Goal: Complete application form

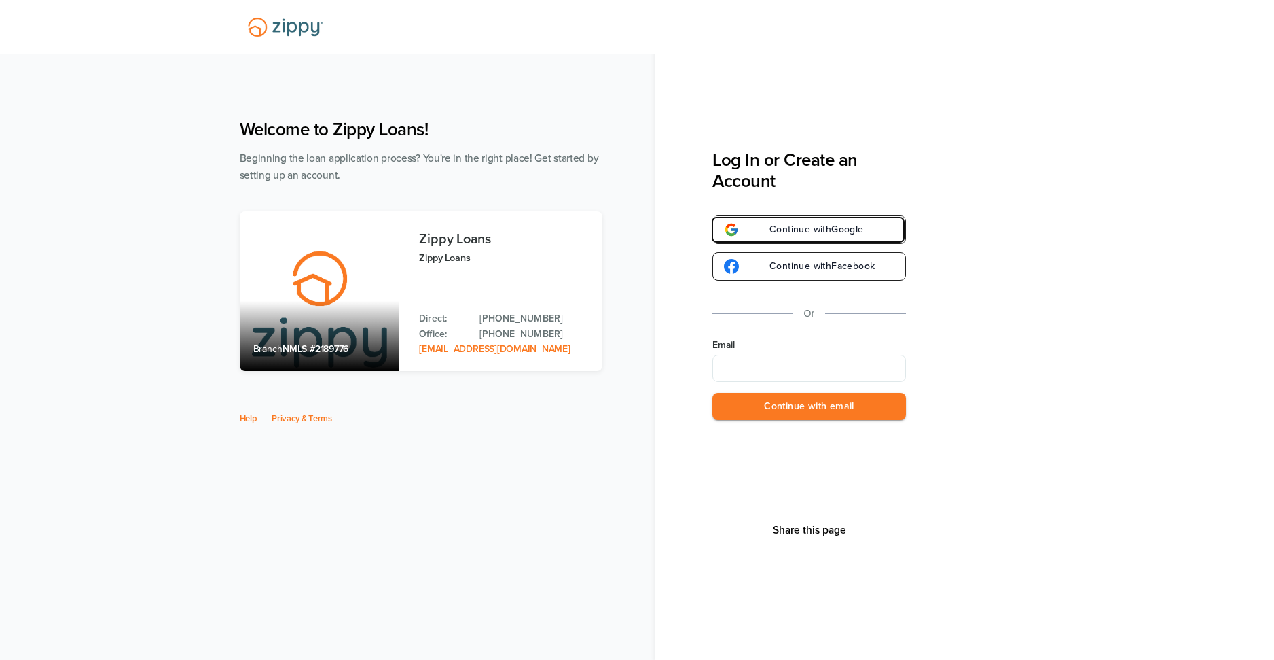
click at [810, 232] on span "Continue with Google" at bounding box center [810, 230] width 108 height 10
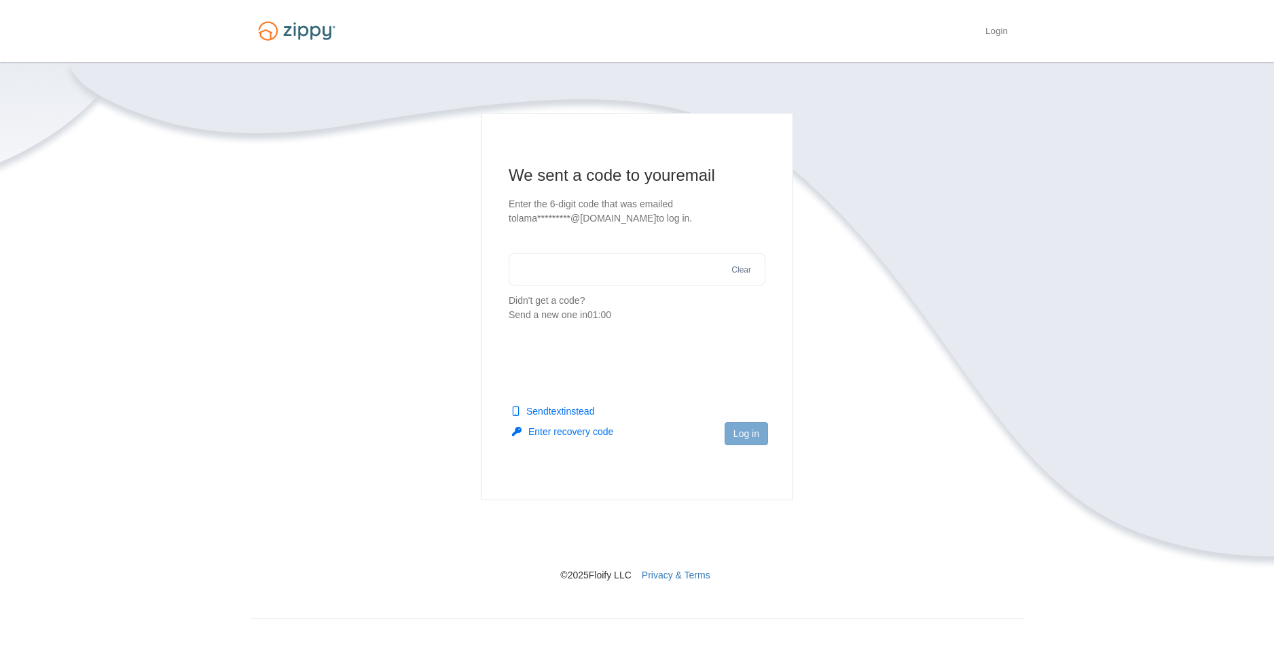
click at [560, 264] on input "text" at bounding box center [637, 269] width 257 height 33
type input "******"
click at [747, 435] on button "Log in" at bounding box center [746, 433] width 43 height 23
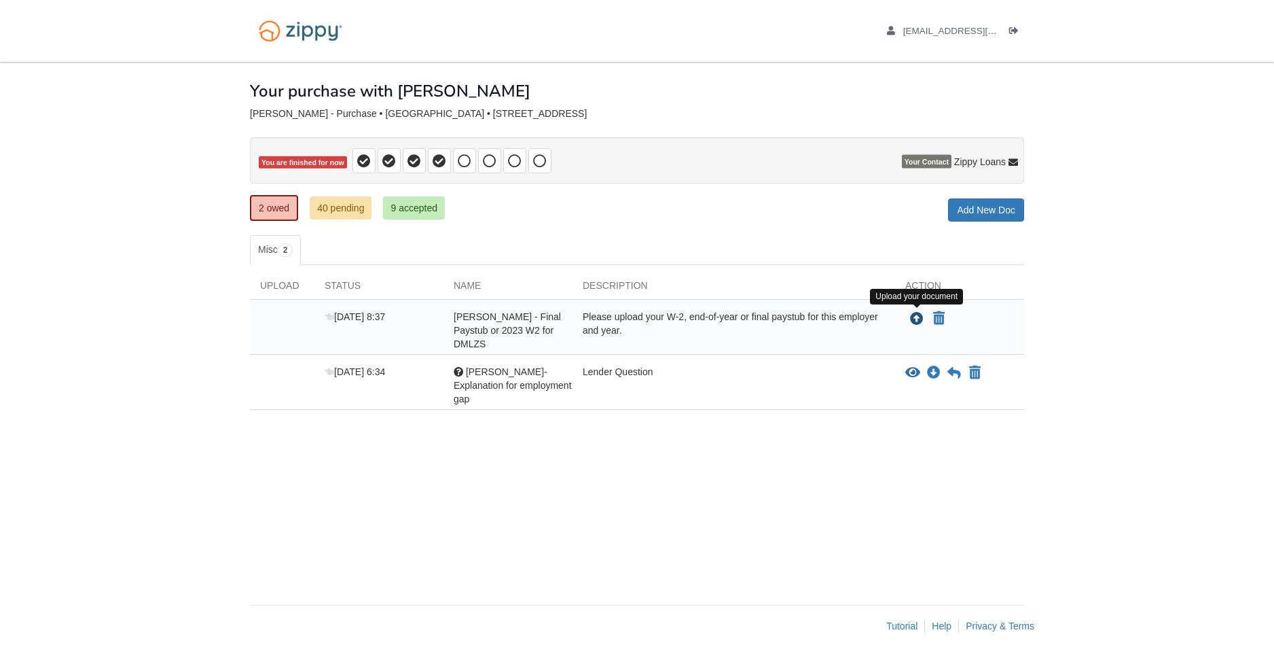
click at [917, 319] on icon "Upload Lance Malzahn - Final Paystub or 2023 W2 for DMLZS" at bounding box center [917, 319] width 14 height 14
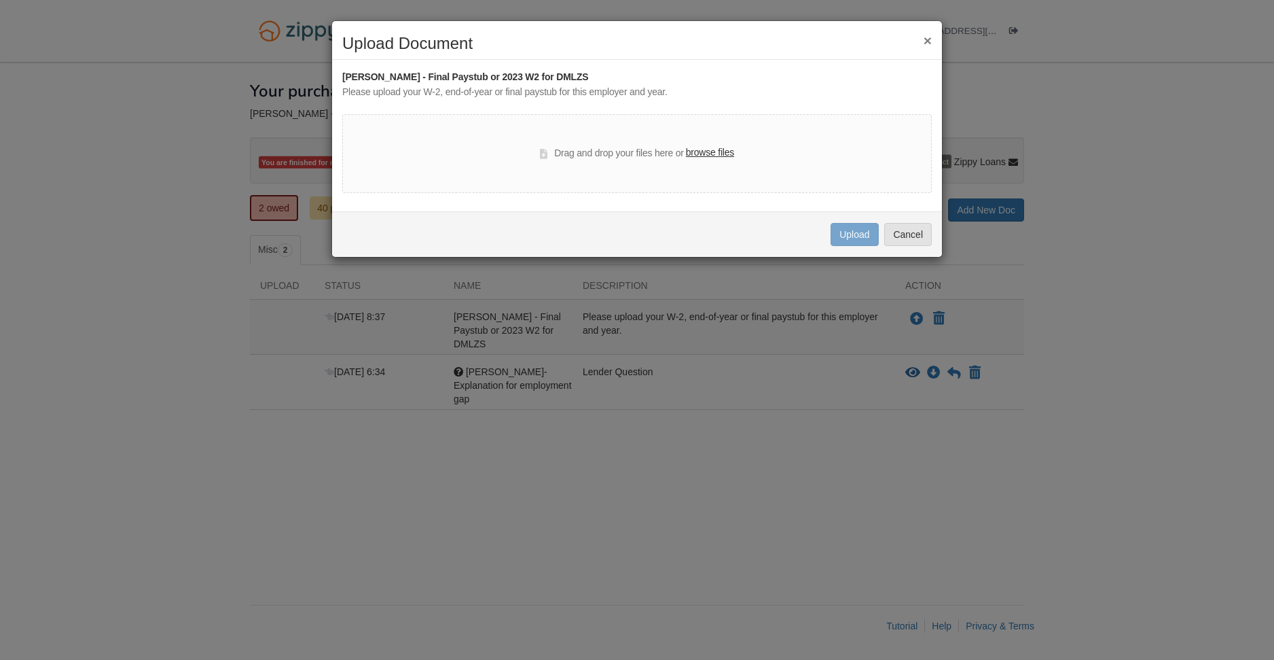
click at [700, 155] on label "browse files" at bounding box center [710, 152] width 48 height 15
click at [0, 0] on input "browse files" at bounding box center [0, 0] width 0 height 0
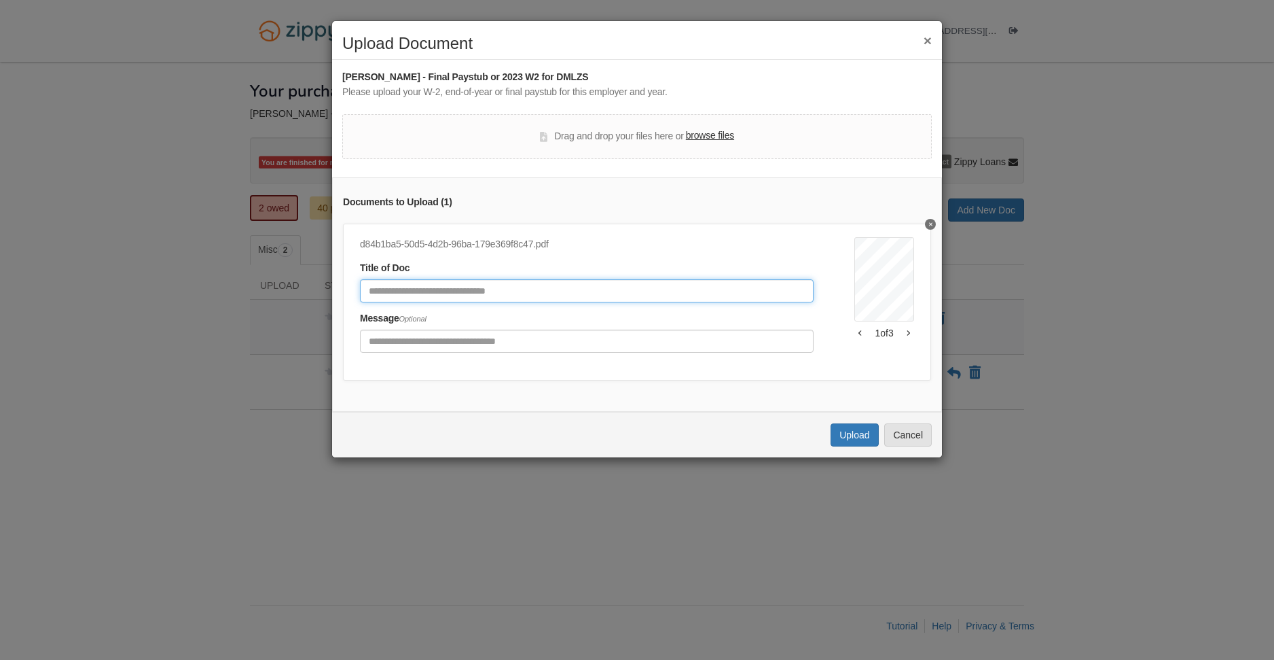
click at [480, 298] on input "Document Title" at bounding box center [587, 290] width 454 height 23
type input "*******"
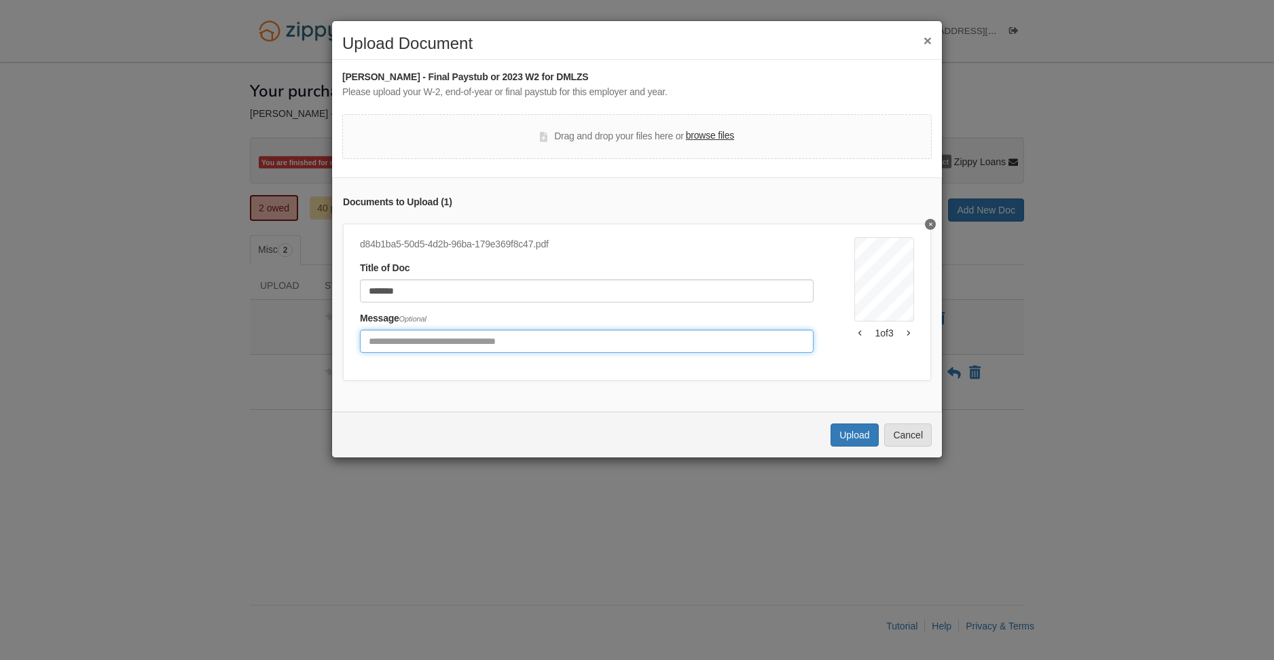
click at [495, 346] on input "Include any comments on this document" at bounding box center [587, 340] width 454 height 23
click at [665, 381] on div "Documents to Upload ( 1 ) d84b1ba5-50d5-4d2b-96ba-179e369f8c47.pdf Title of Doc…" at bounding box center [637, 294] width 610 height 234
click at [907, 329] on icon "button" at bounding box center [908, 332] width 3 height 7
click at [859, 334] on icon "button" at bounding box center [860, 332] width 3 height 5
click at [903, 334] on button "button" at bounding box center [909, 333] width 12 height 8
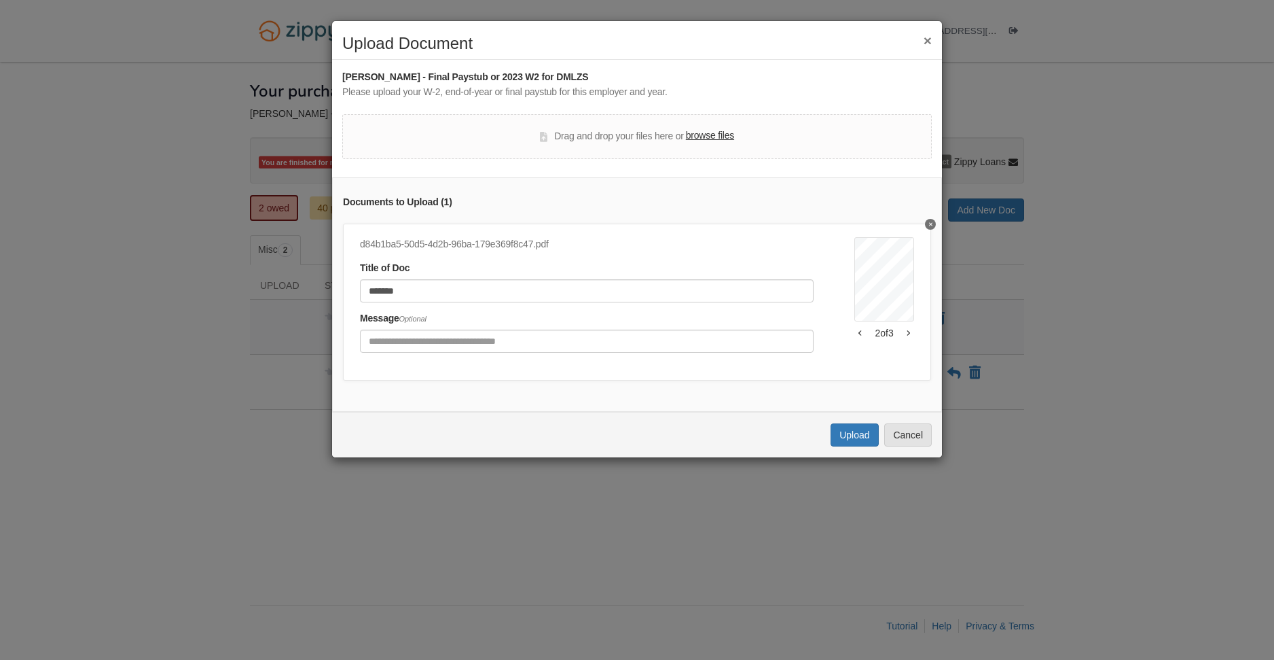
click at [903, 333] on button "button" at bounding box center [909, 333] width 12 height 8
click at [859, 334] on icon "button" at bounding box center [860, 332] width 3 height 5
click at [859, 334] on icon "button" at bounding box center [860, 332] width 3 height 7
click at [841, 457] on div "Uploading... Upload Cancel" at bounding box center [637, 435] width 610 height 46
click at [853, 444] on button "Upload" at bounding box center [855, 434] width 48 height 23
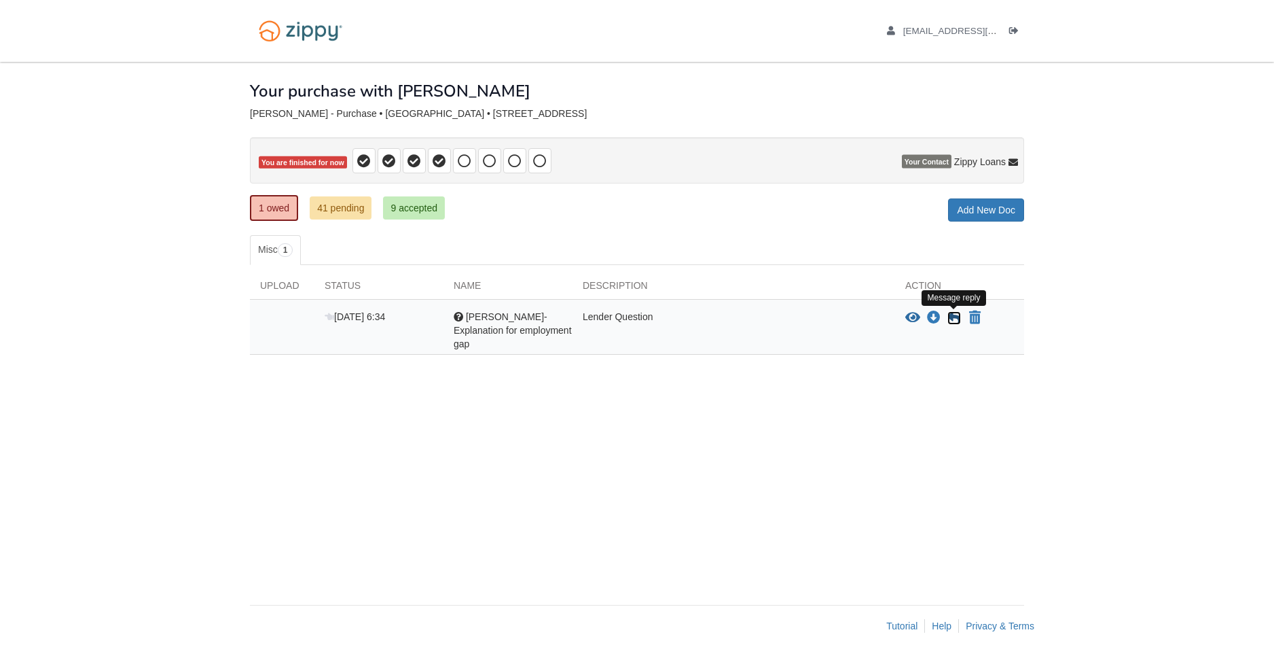
click at [954, 314] on icon at bounding box center [955, 318] width 14 height 14
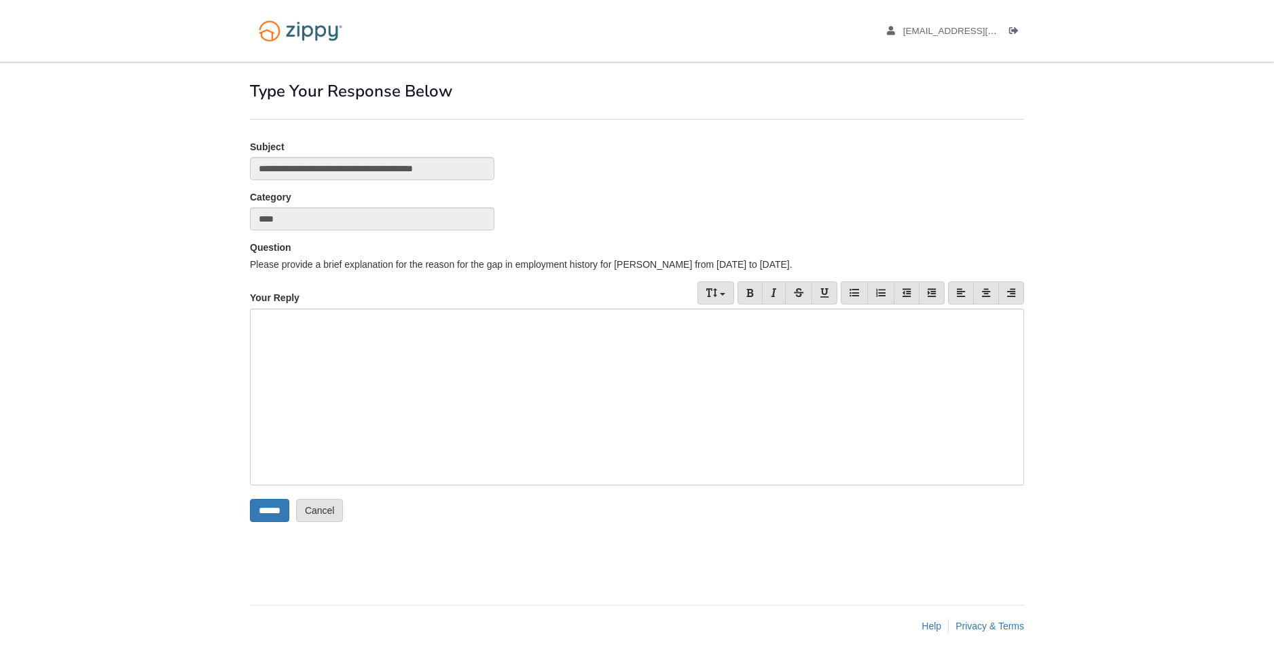
click at [345, 344] on div at bounding box center [637, 396] width 774 height 177
drag, startPoint x: 149, startPoint y: 336, endPoint x: 157, endPoint y: 336, distance: 7.5
click at [380, 329] on div at bounding box center [637, 396] width 774 height 177
click at [478, 335] on div at bounding box center [637, 396] width 774 height 177
click at [270, 507] on input "******" at bounding box center [269, 510] width 39 height 23
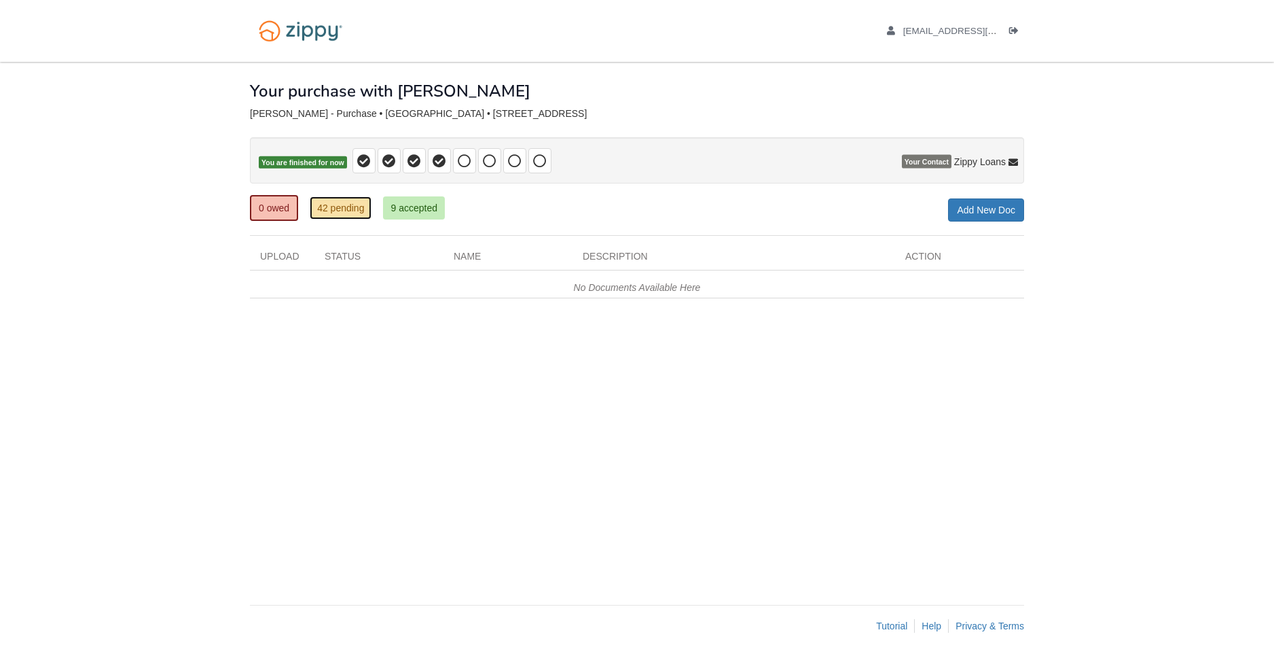
click at [336, 218] on link "42 pending" at bounding box center [341, 207] width 62 height 23
click at [374, 205] on ul "0 owed 42 pending 9 accepted" at bounding box center [352, 207] width 205 height 27
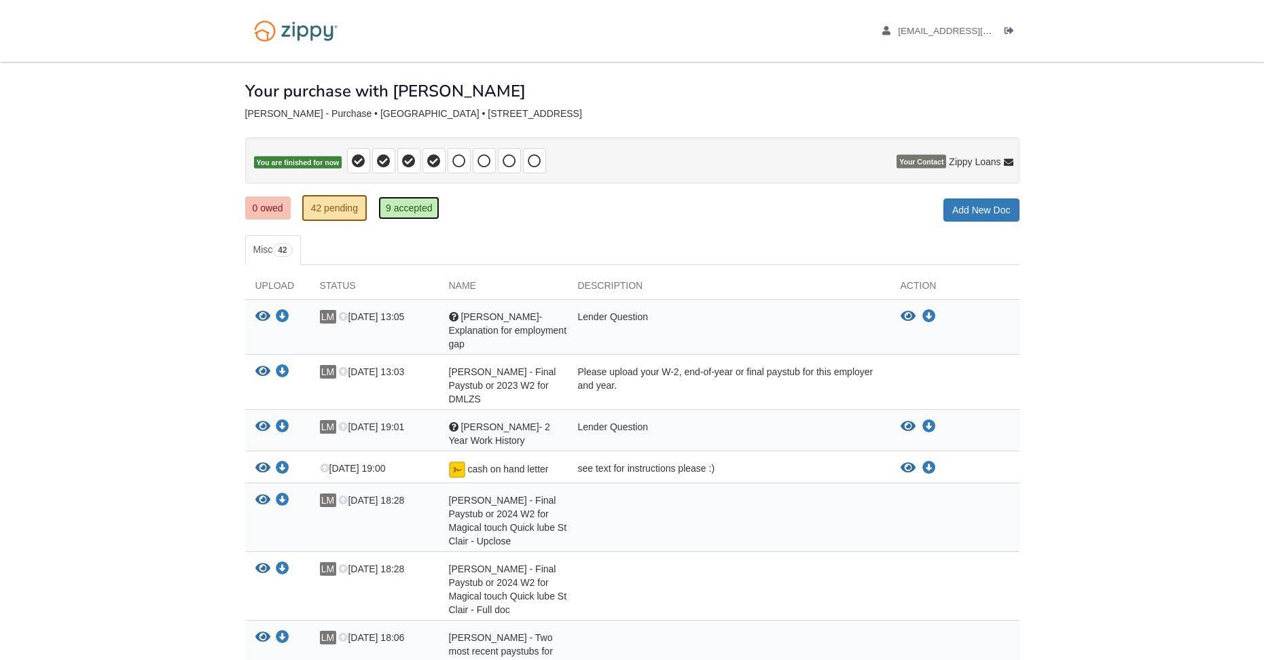
click at [406, 202] on link "9 accepted" at bounding box center [409, 207] width 62 height 23
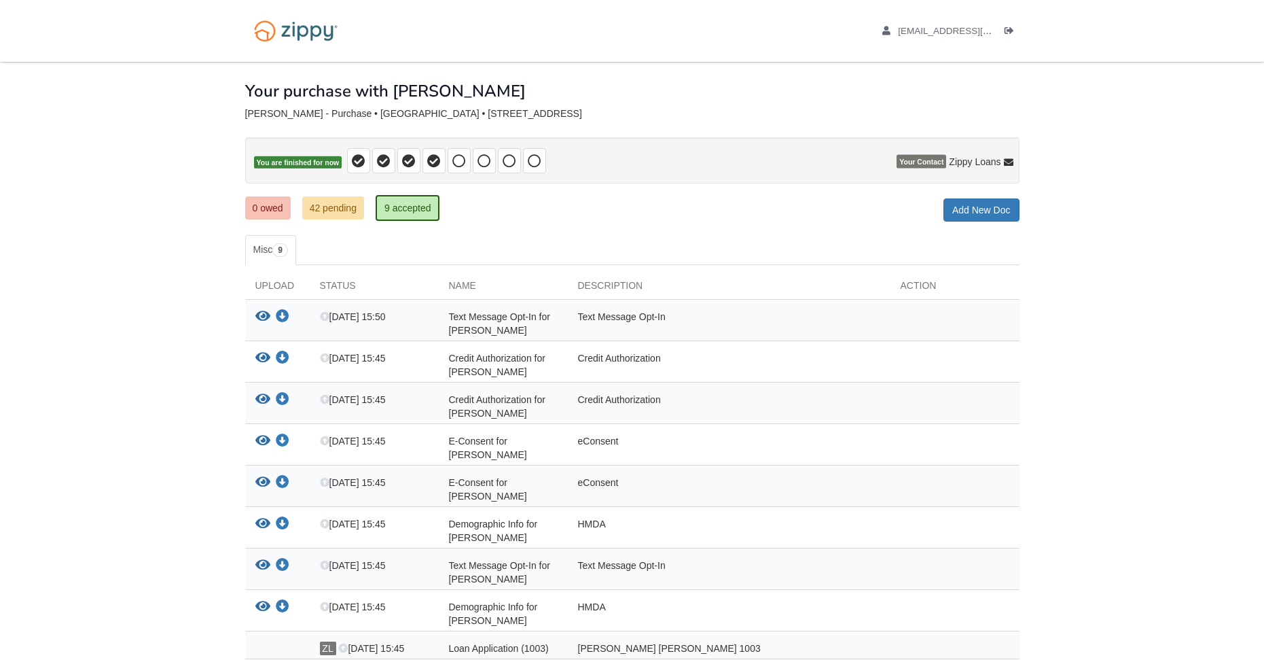
drag, startPoint x: 1120, startPoint y: 302, endPoint x: 1109, endPoint y: 295, distance: 13.2
click at [1119, 302] on body "[EMAIL_ADDRESS][DOMAIN_NAME] Logout" at bounding box center [632, 384] width 1264 height 768
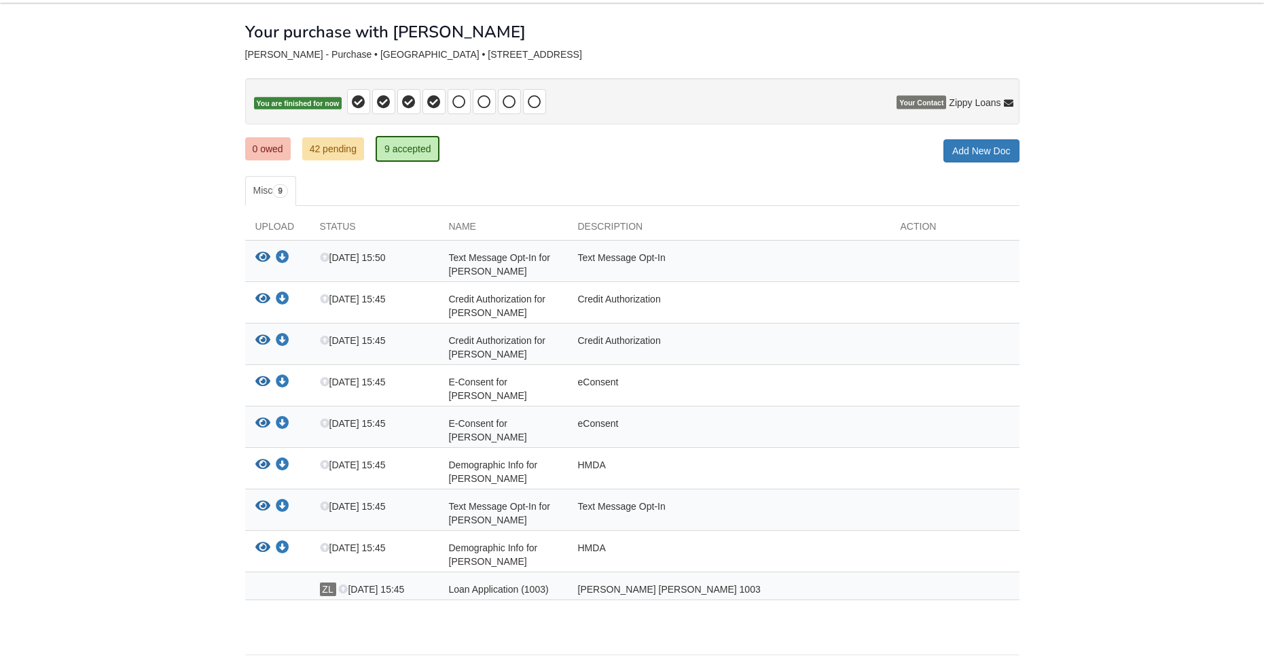
scroll to position [68, 0]
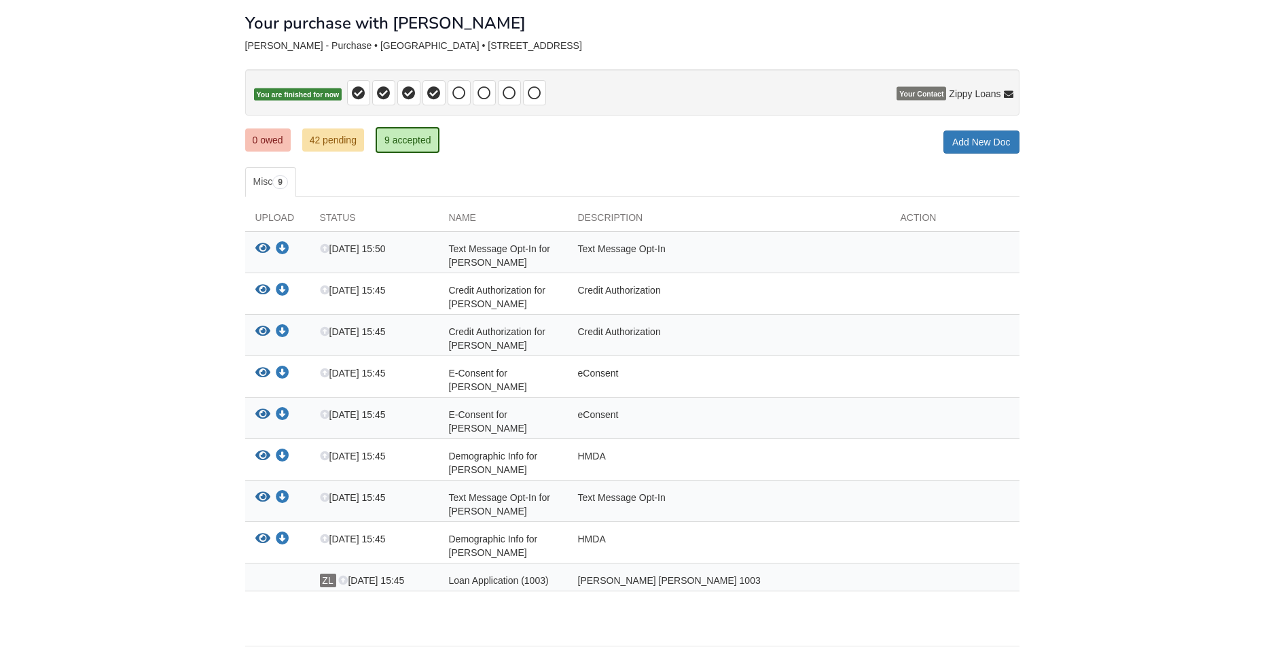
drag, startPoint x: 593, startPoint y: 582, endPoint x: 537, endPoint y: 571, distance: 57.4
click at [592, 581] on div "Fannie Mae 1003" at bounding box center [729, 580] width 323 height 14
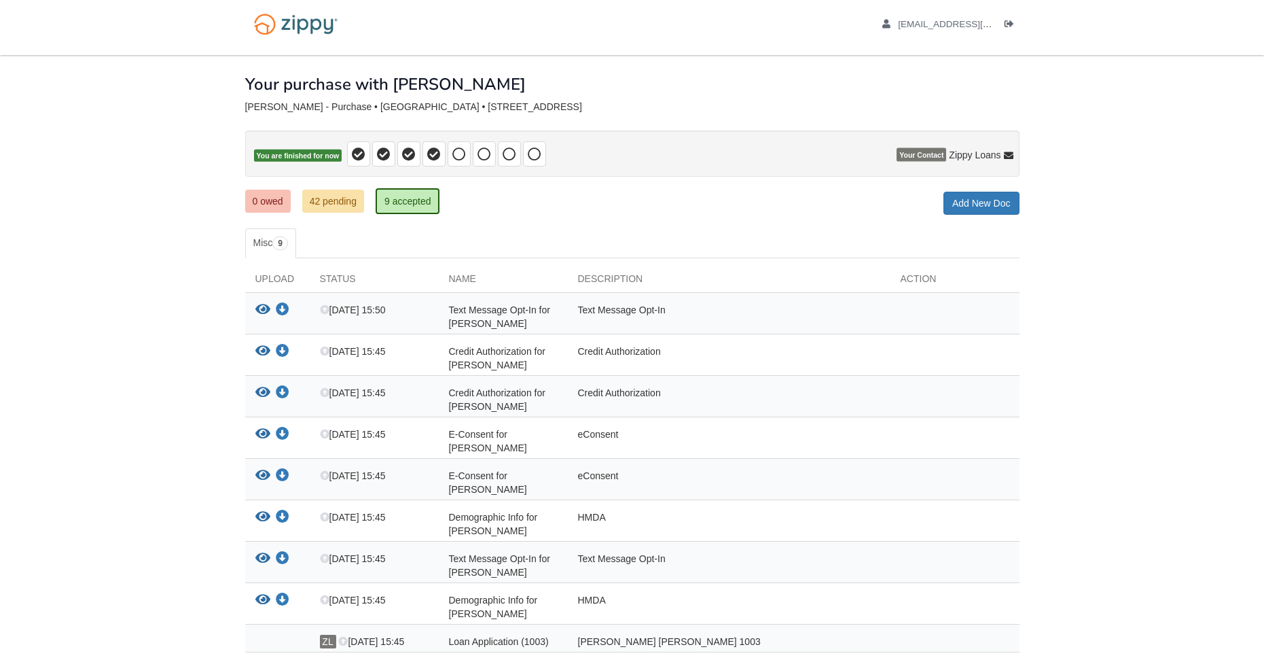
scroll to position [0, 0]
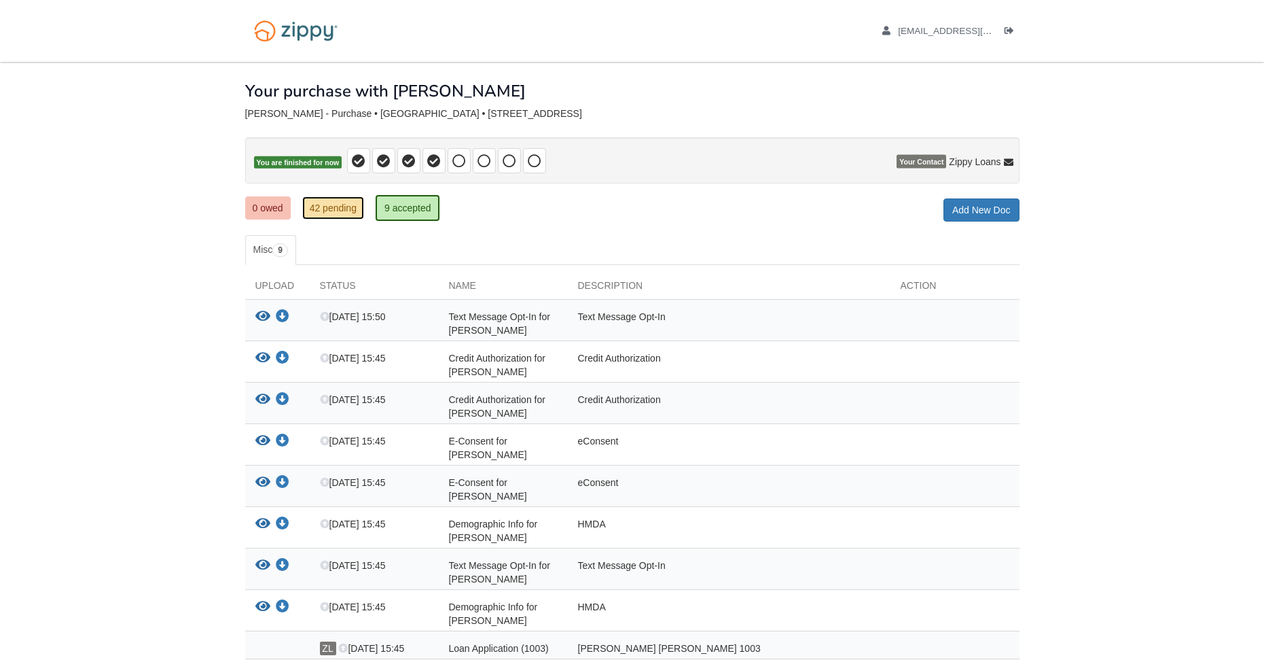
click at [329, 198] on link "42 pending" at bounding box center [333, 207] width 62 height 23
